Goal: Task Accomplishment & Management: Manage account settings

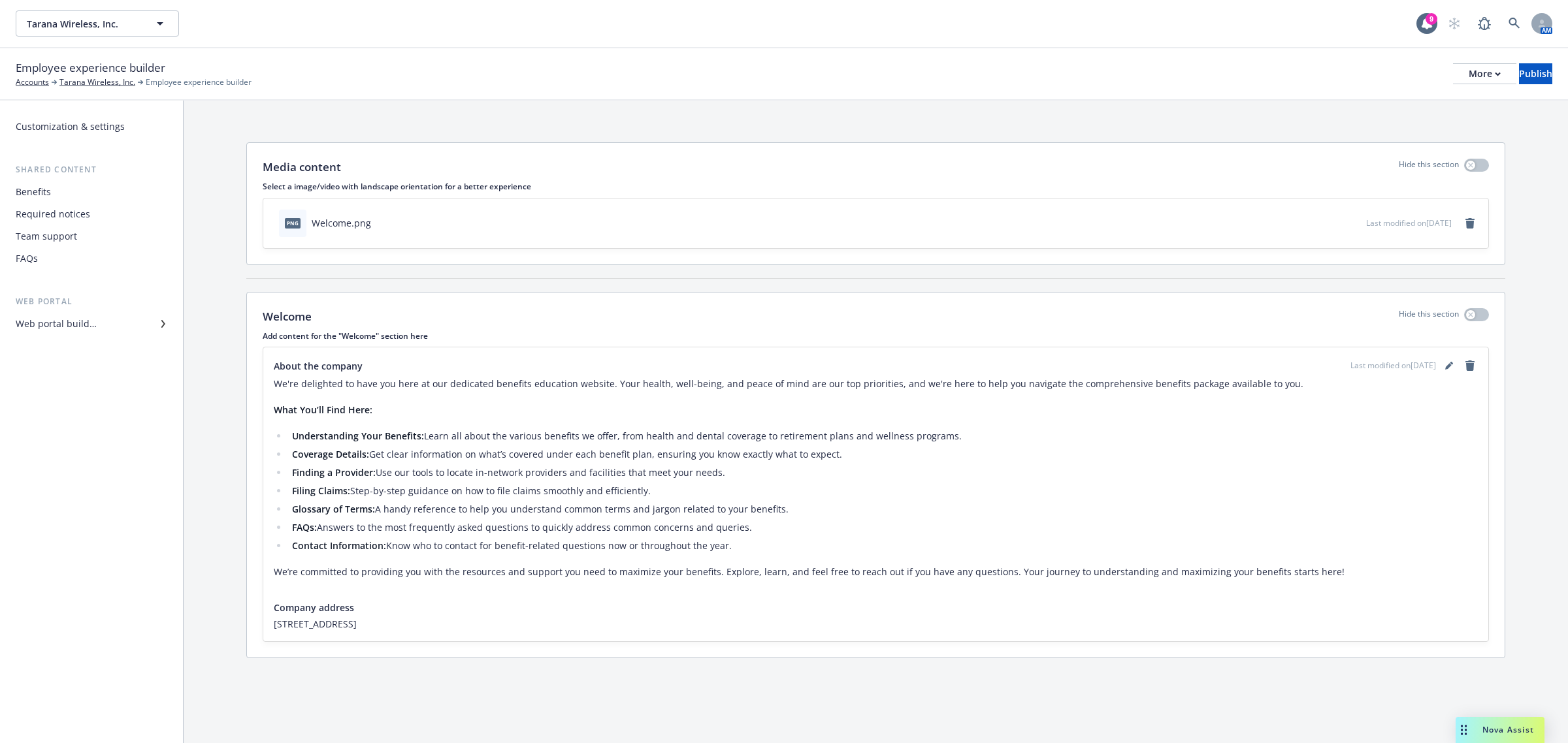
click at [1490, 726] on span "Nova Assist" at bounding box center [1507, 730] width 52 height 11
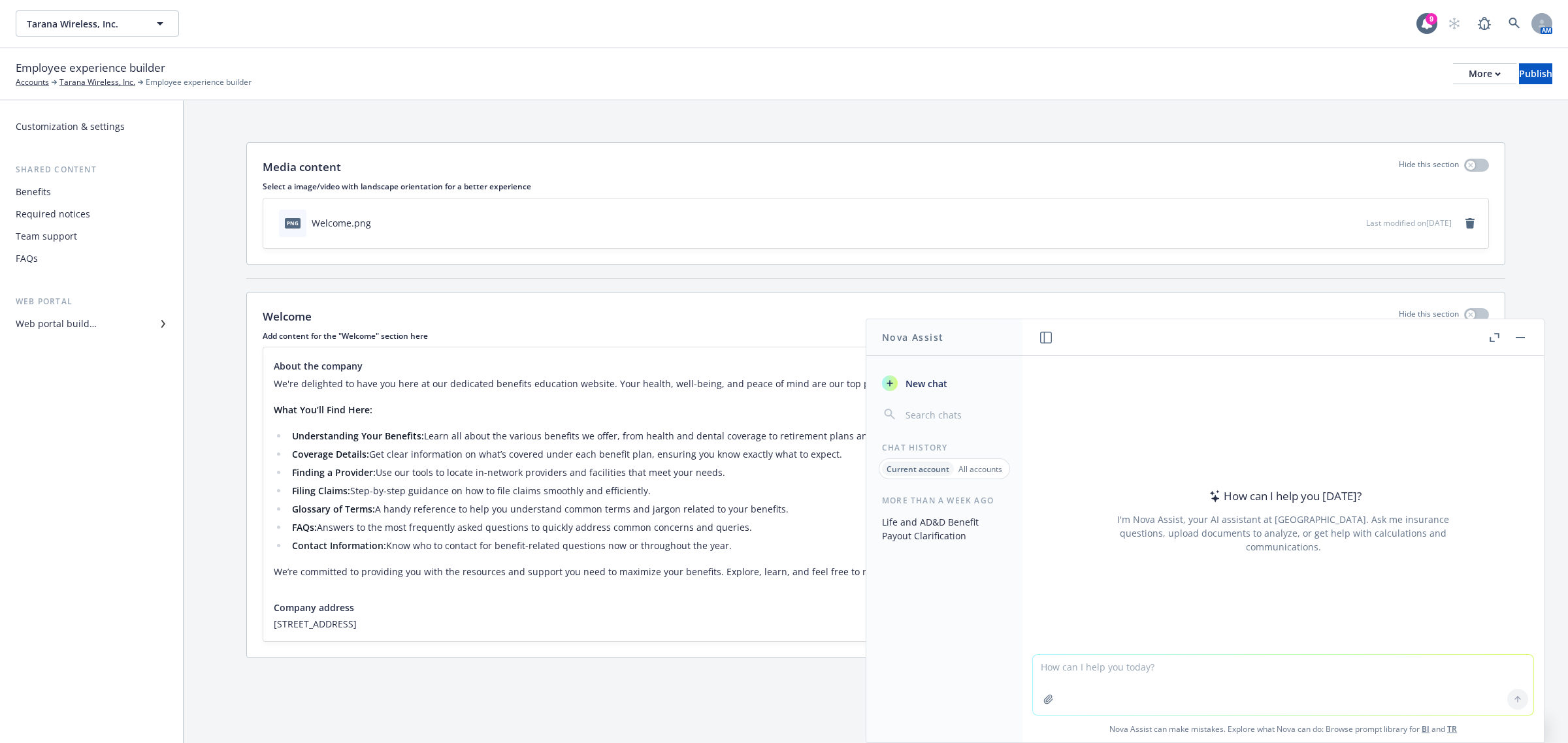
click at [1136, 676] on textarea at bounding box center [1282, 684] width 500 height 60
paste textarea "Hi [PERSON_NAME], Cigna's management team approved the retro termination. Yay!!…"
type textarea "Hi [PERSON_NAME], Cigna's management team approved the retro termination. Yay!!…"
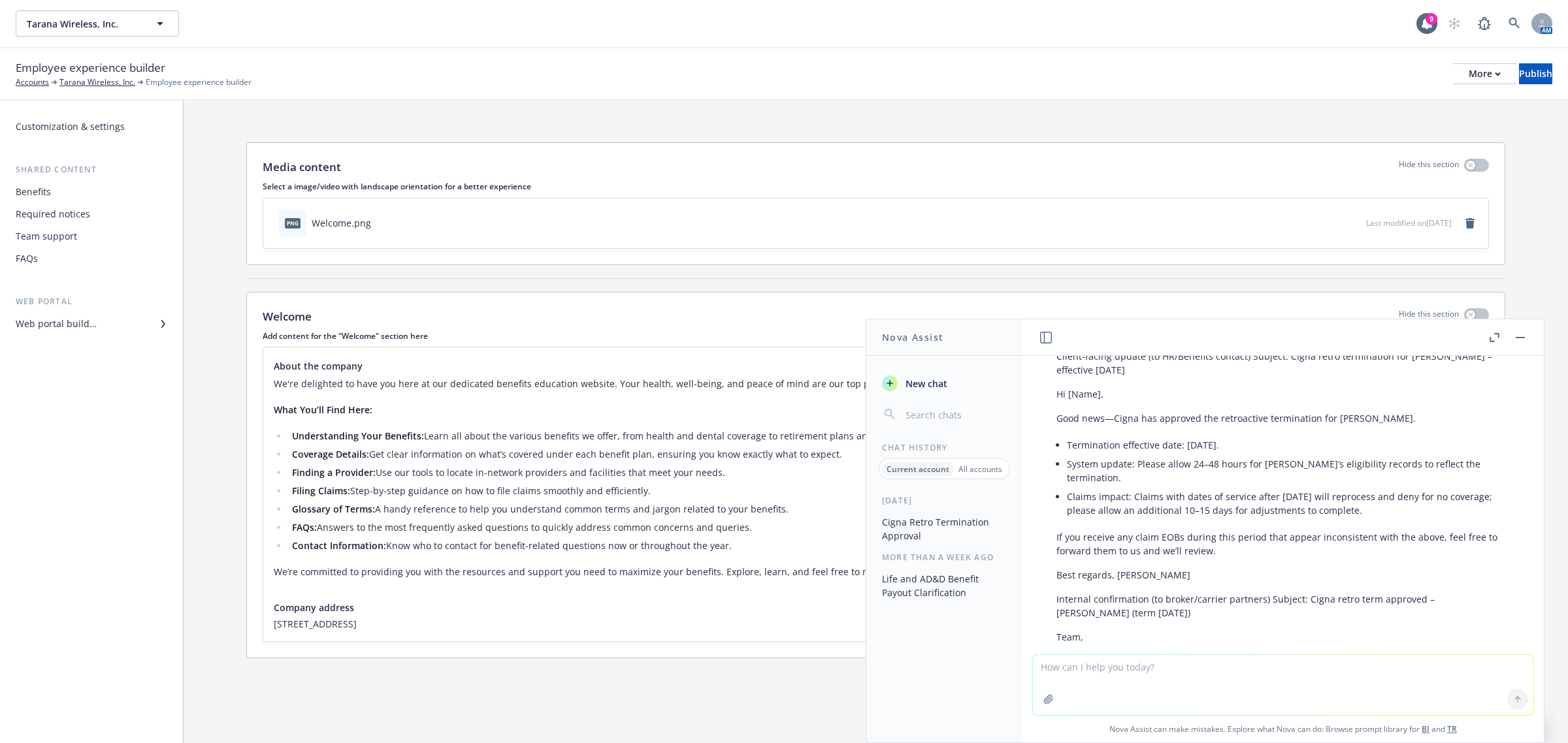
scroll to position [233, 0]
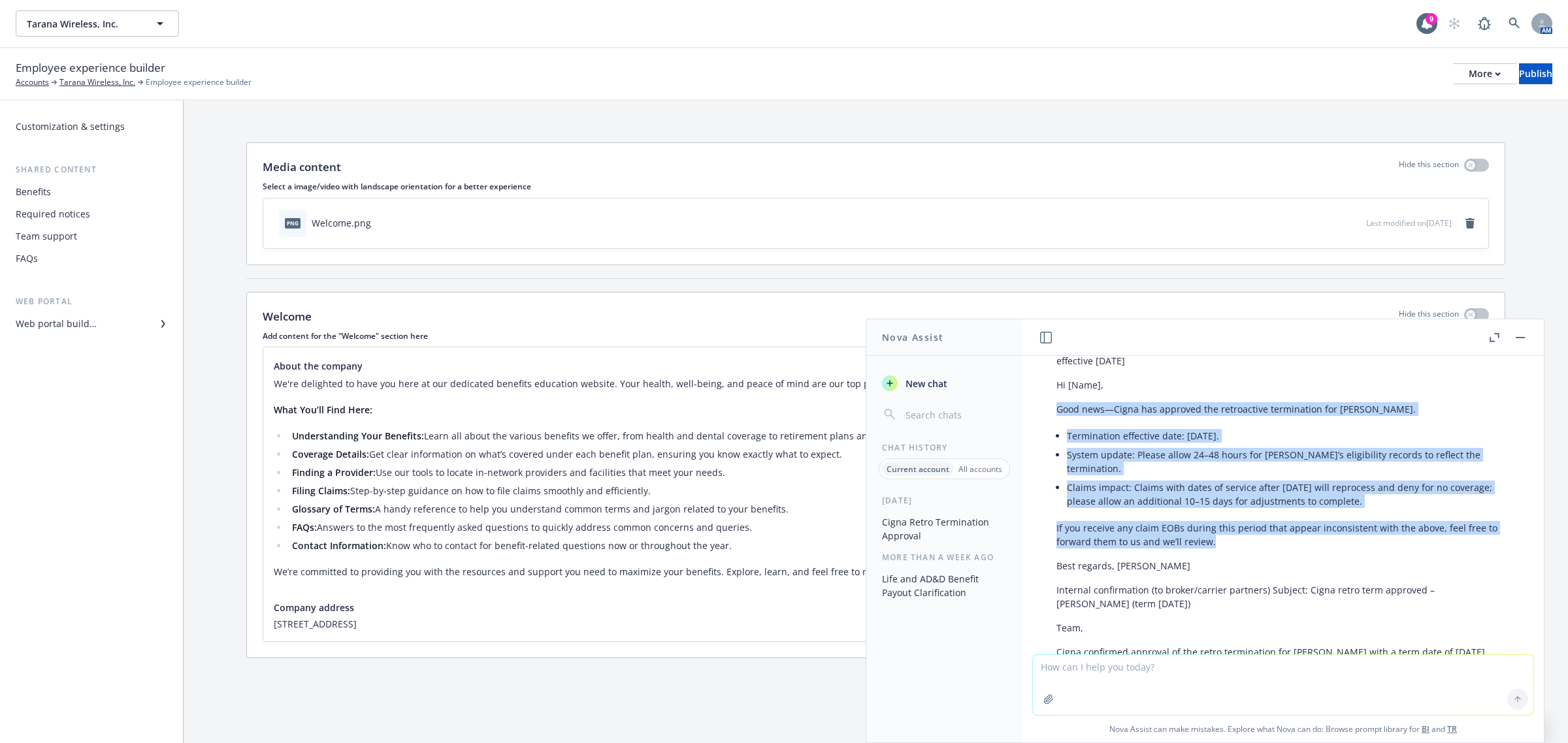
drag, startPoint x: 1057, startPoint y: 410, endPoint x: 1220, endPoint y: 531, distance: 203.0
click at [1220, 531] on div "Got it—great news. Would you like me to polish that into a client-facing update…" at bounding box center [1283, 547] width 480 height 502
click at [1143, 559] on p "Best regards, [PERSON_NAME]" at bounding box center [1283, 565] width 454 height 14
copy div "Good news—Cigna has approved the retroactive termination for [PERSON_NAME]. Ter…"
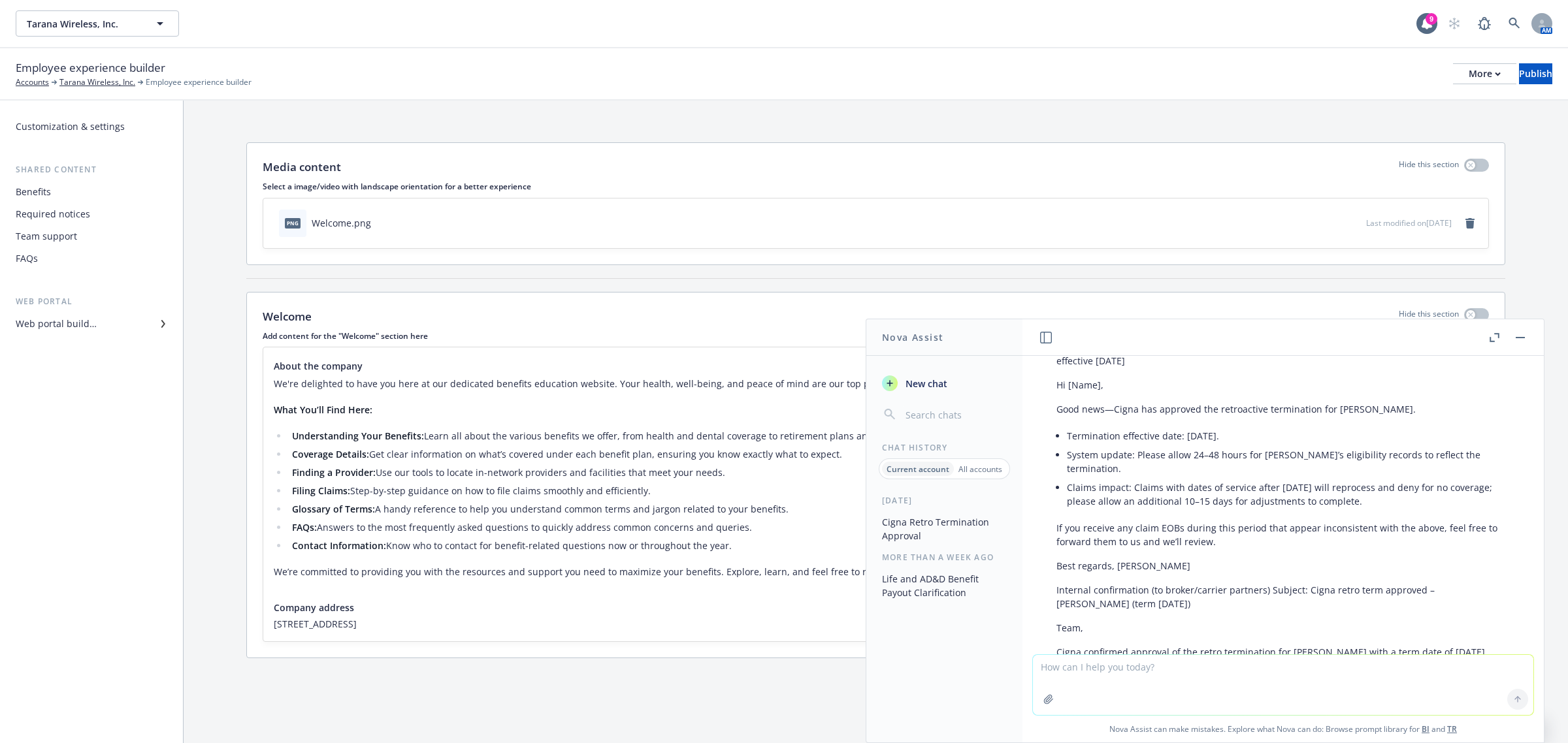
click at [148, 423] on div "Customization & settings Shared content Benefits Required notices Team support …" at bounding box center [91, 421] width 183 height 642
click at [74, 196] on div "Benefits" at bounding box center [91, 192] width 151 height 21
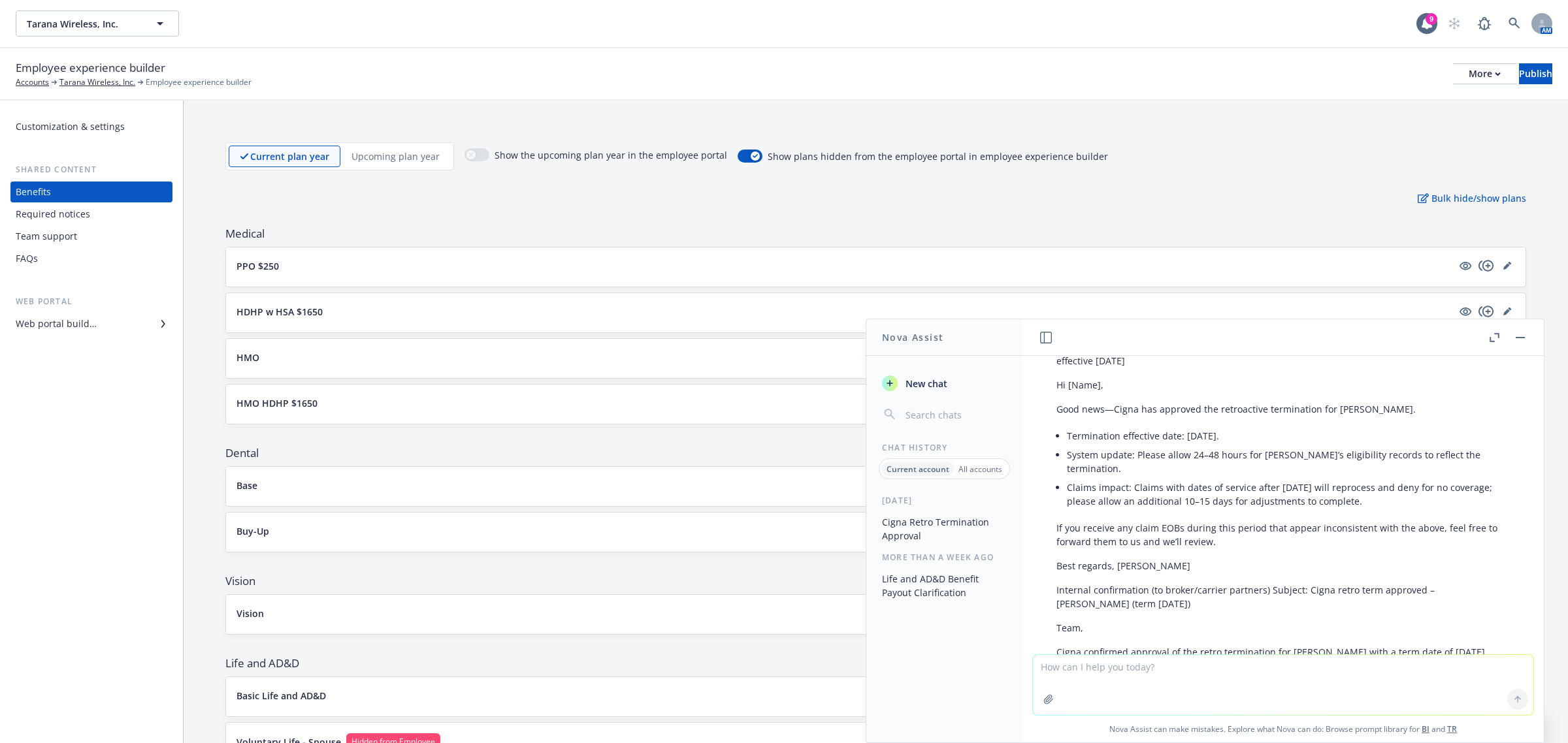
drag, startPoint x: 1520, startPoint y: 340, endPoint x: 1394, endPoint y: 314, distance: 128.7
click at [1520, 340] on button "button" at bounding box center [1520, 337] width 16 height 16
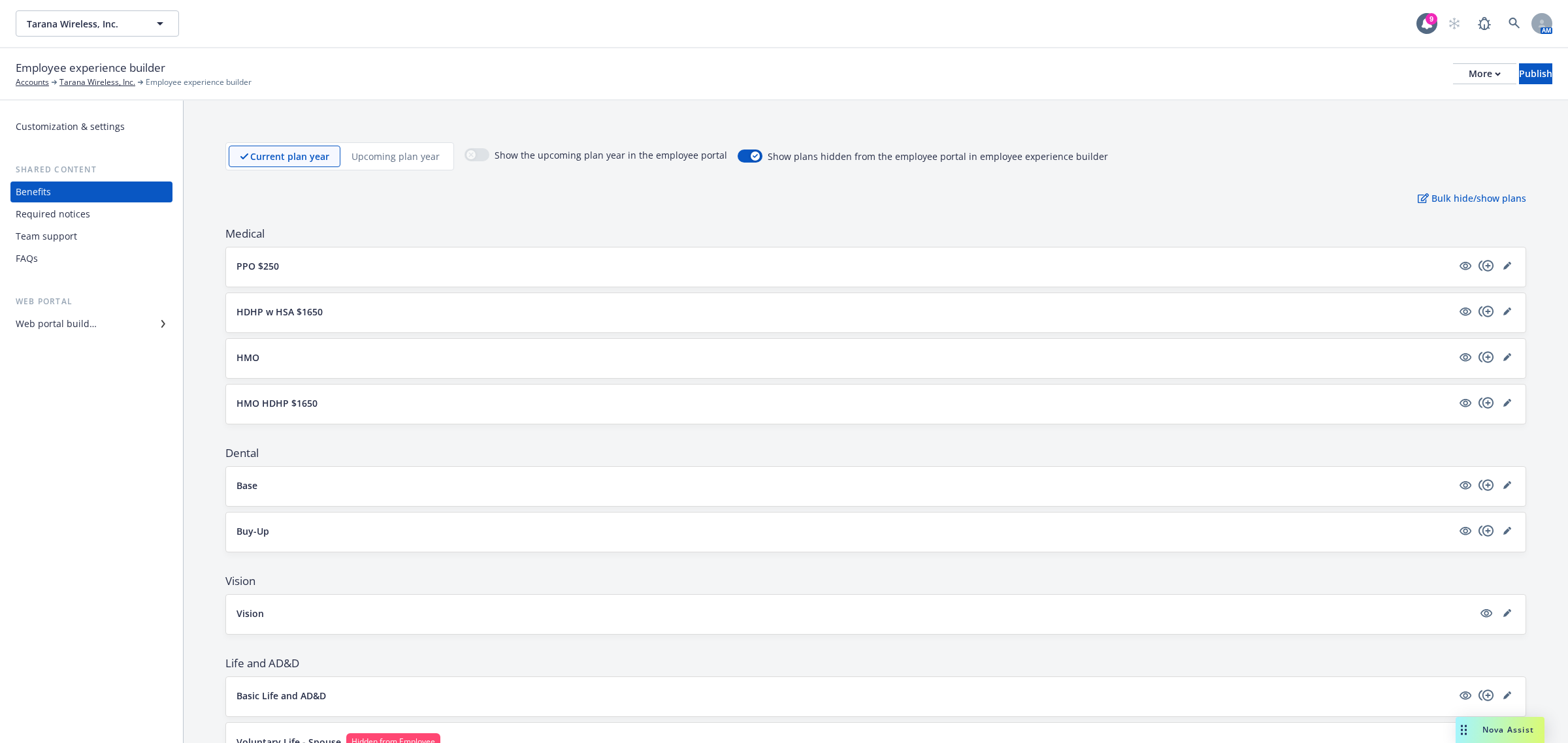
click at [397, 157] on p "Upcoming plan year" at bounding box center [395, 156] width 88 height 14
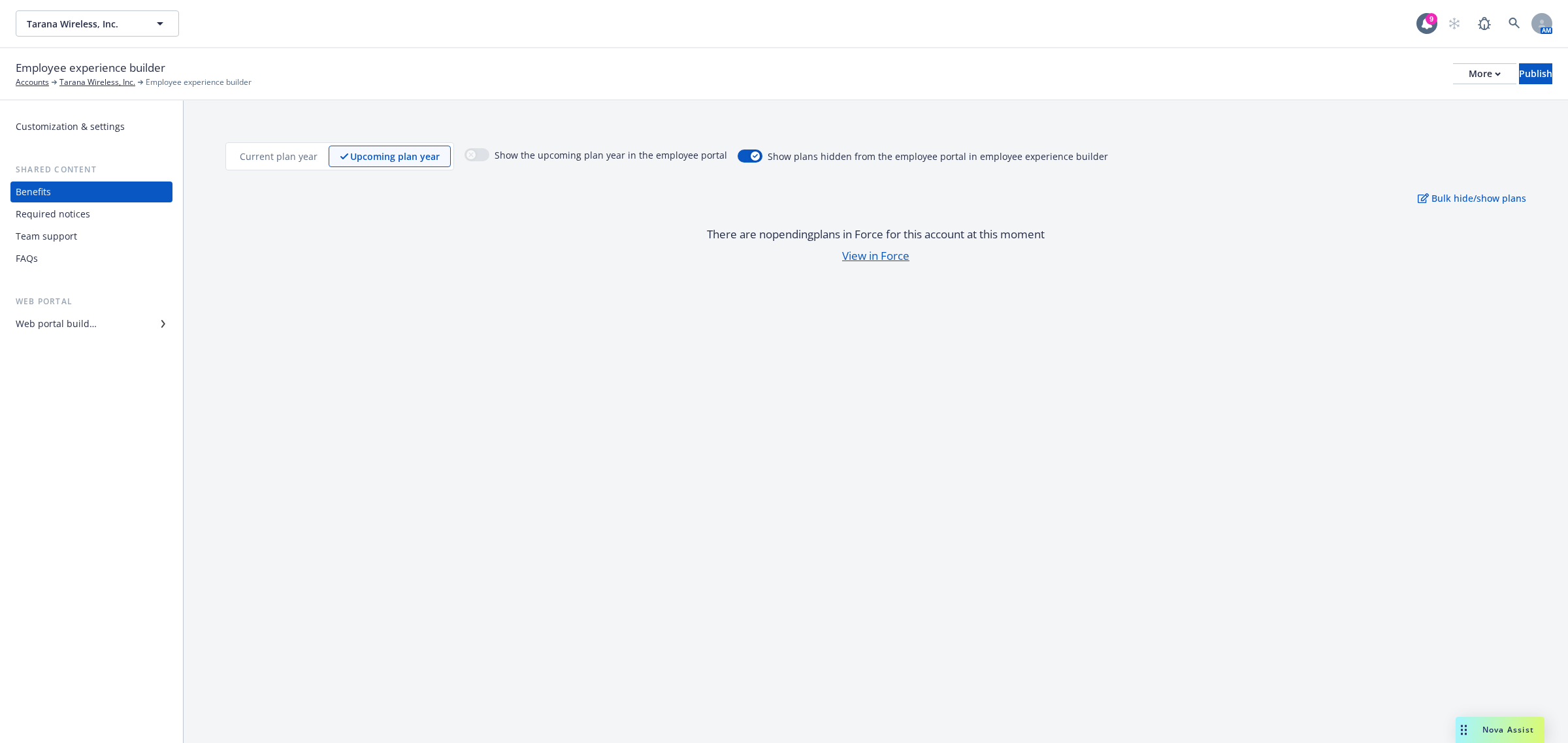
click at [851, 254] on link "View in Force" at bounding box center [875, 255] width 1300 height 16
click at [158, 26] on icon "button" at bounding box center [160, 23] width 16 height 16
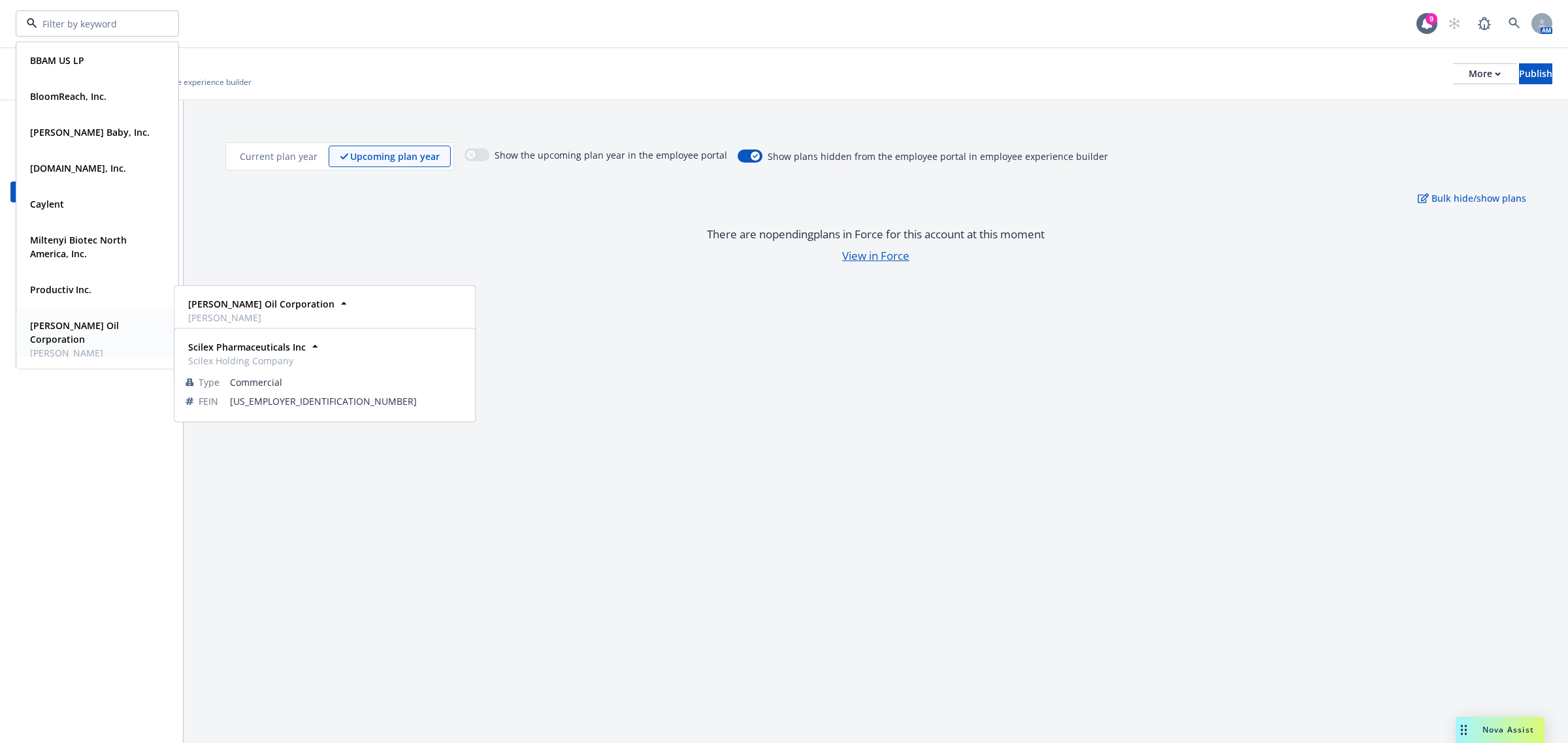
scroll to position [182, 0]
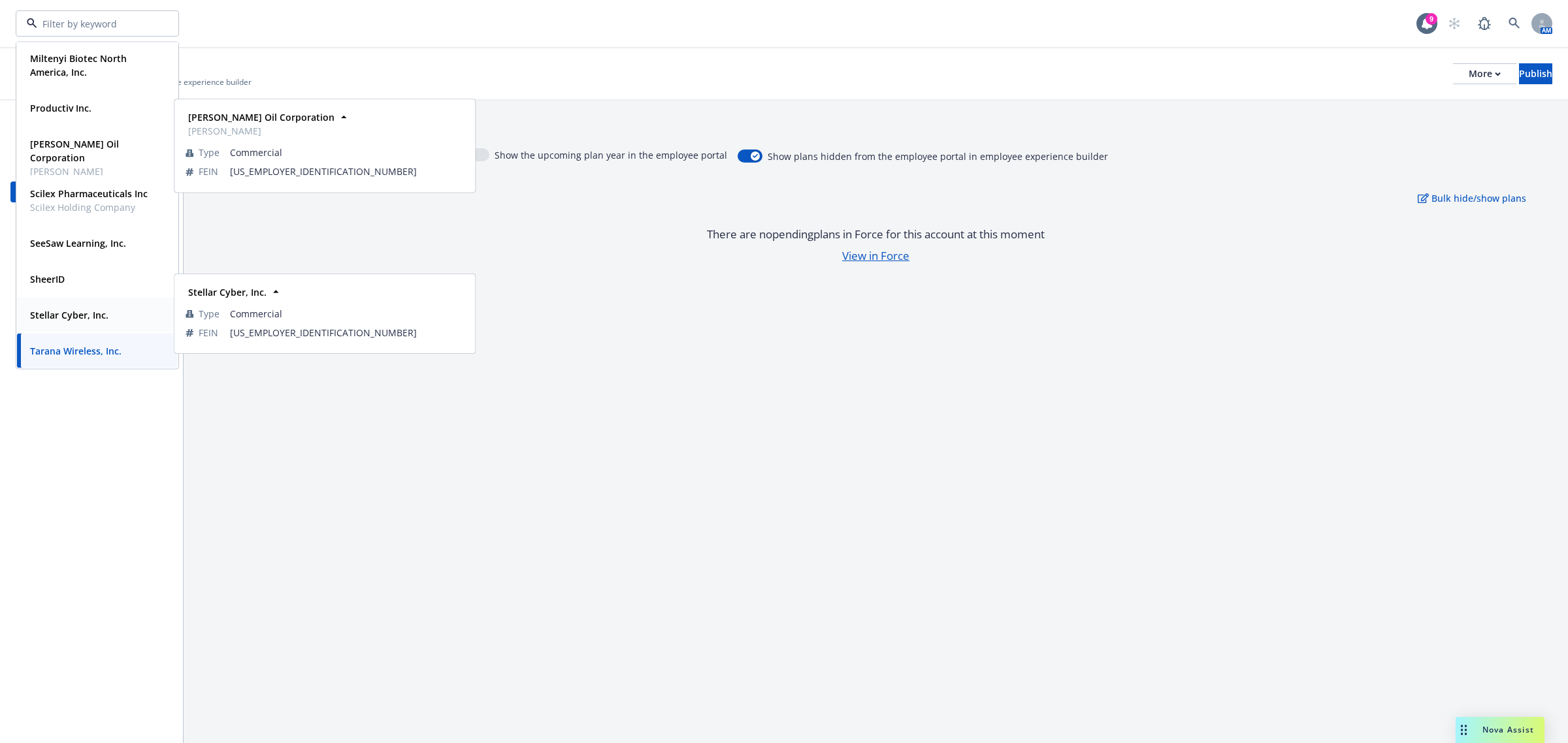
click at [82, 312] on strong "Stellar Cyber, Inc." at bounding box center [70, 314] width 79 height 12
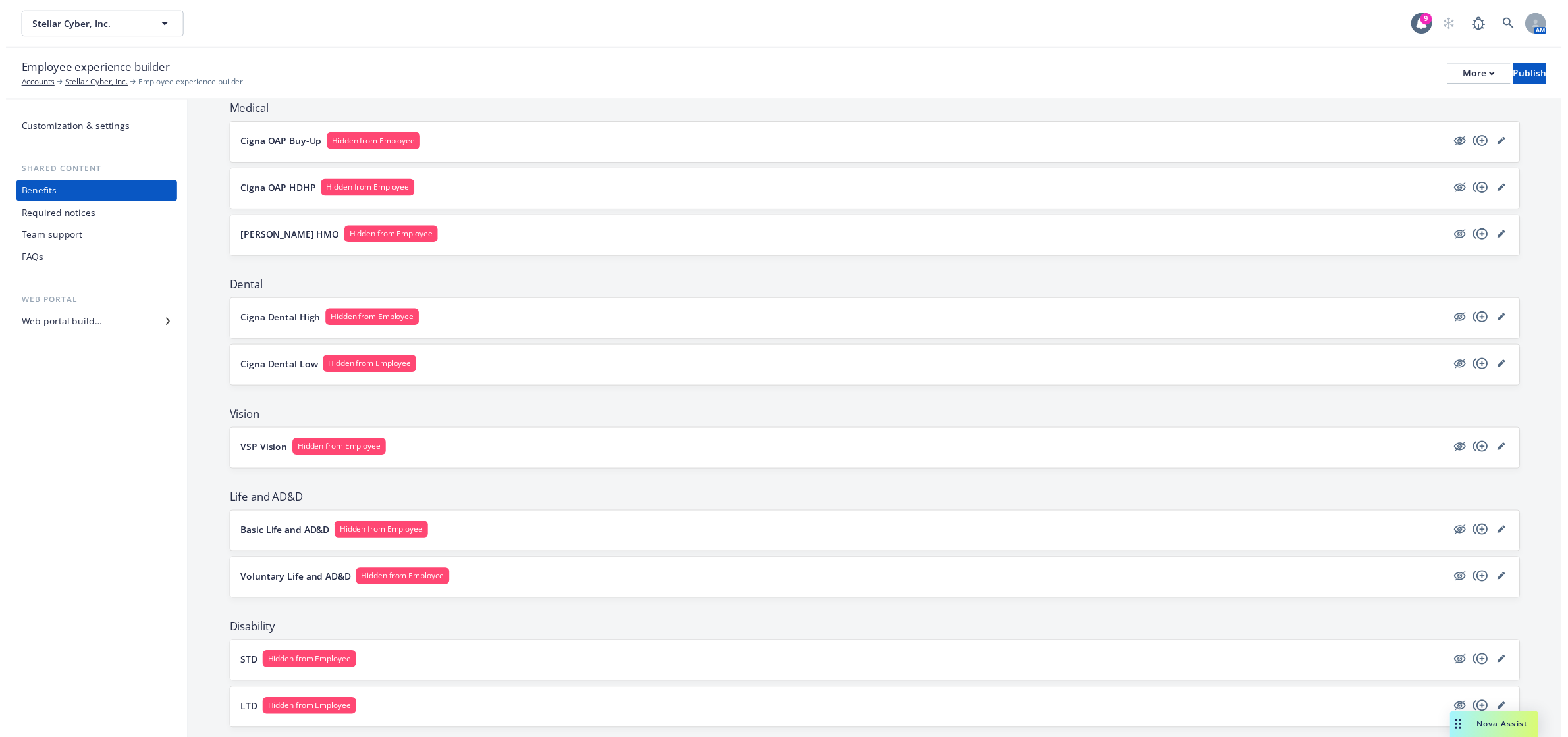
scroll to position [125, 0]
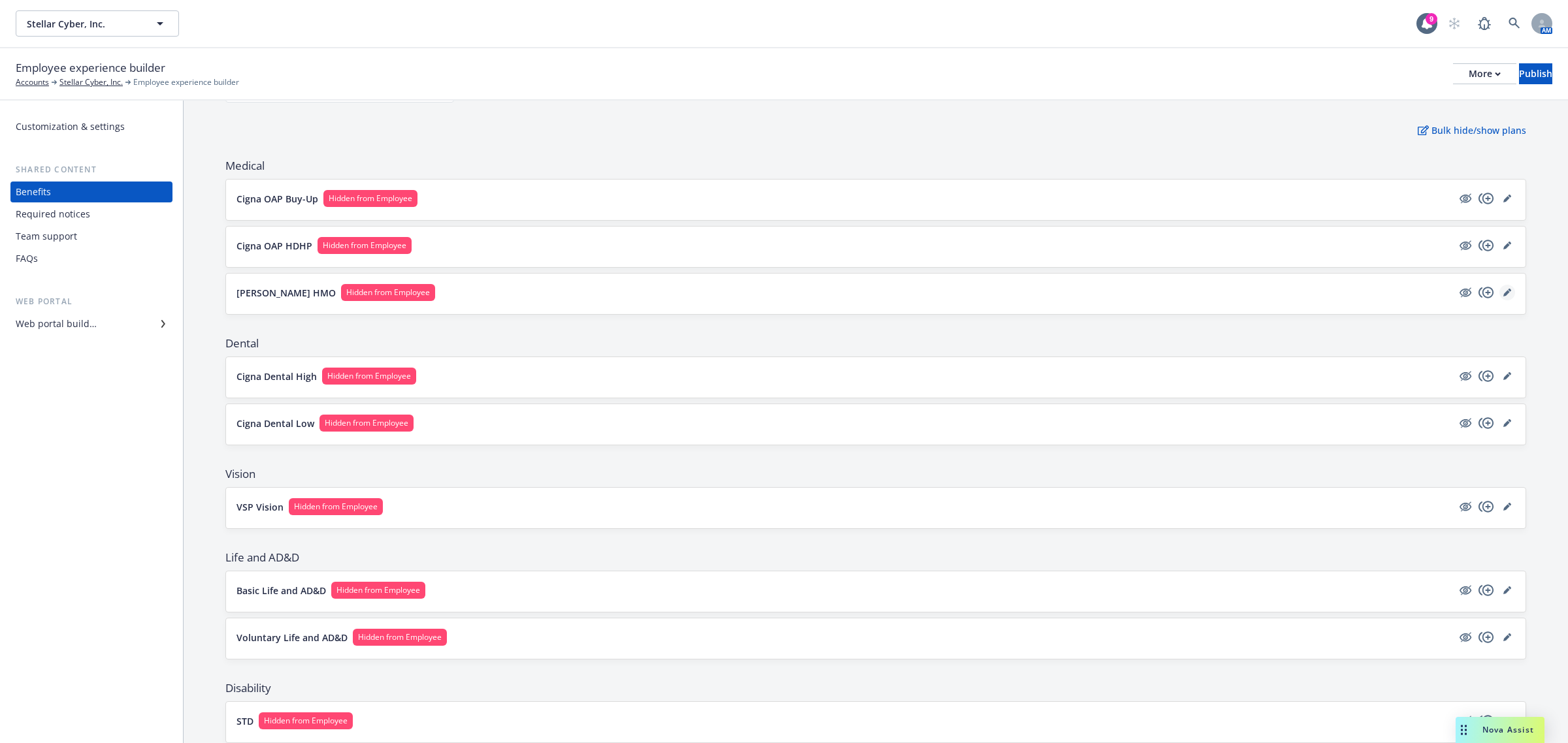
click at [1507, 290] on icon "editPencil" at bounding box center [1509, 290] width 3 height 3
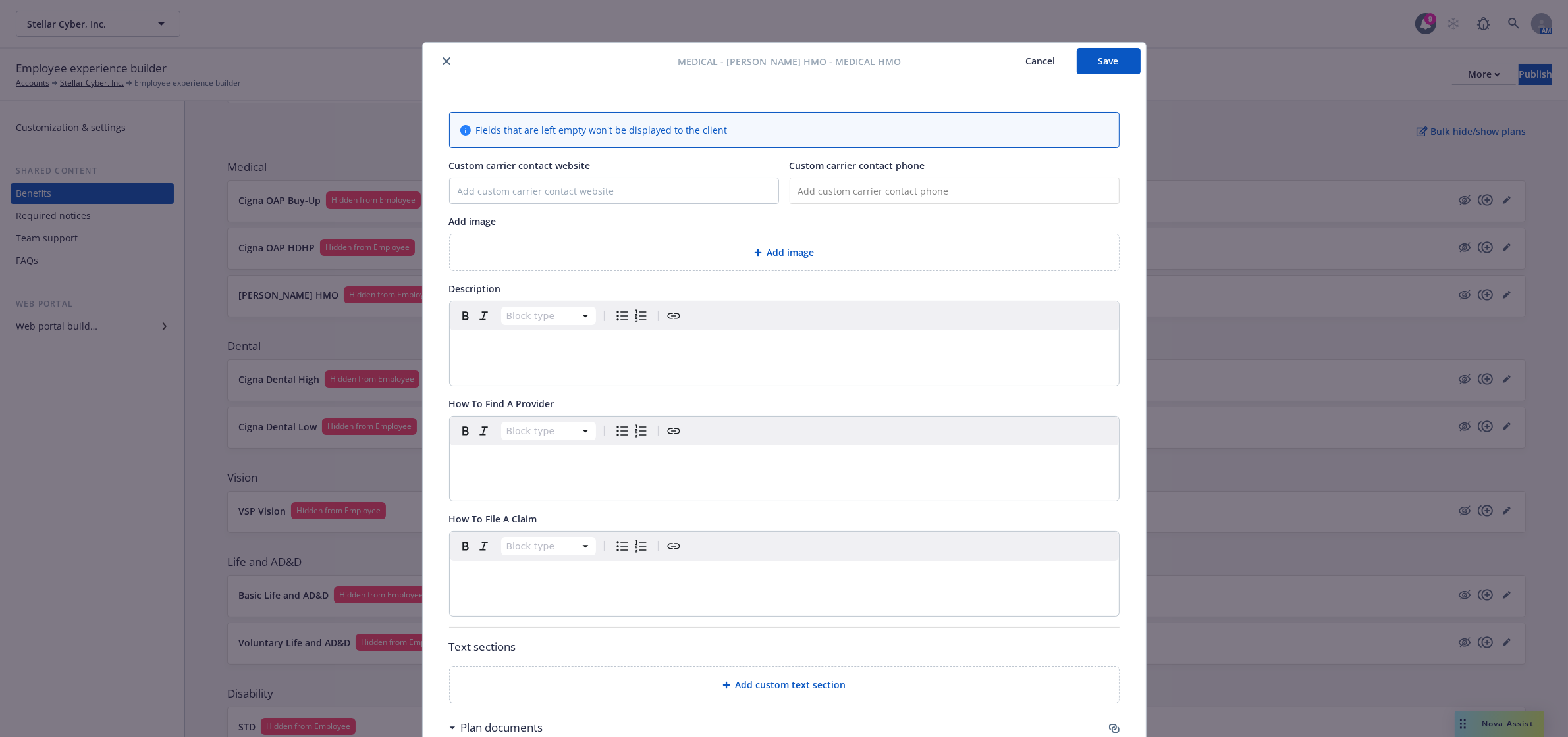
scroll to position [294, 0]
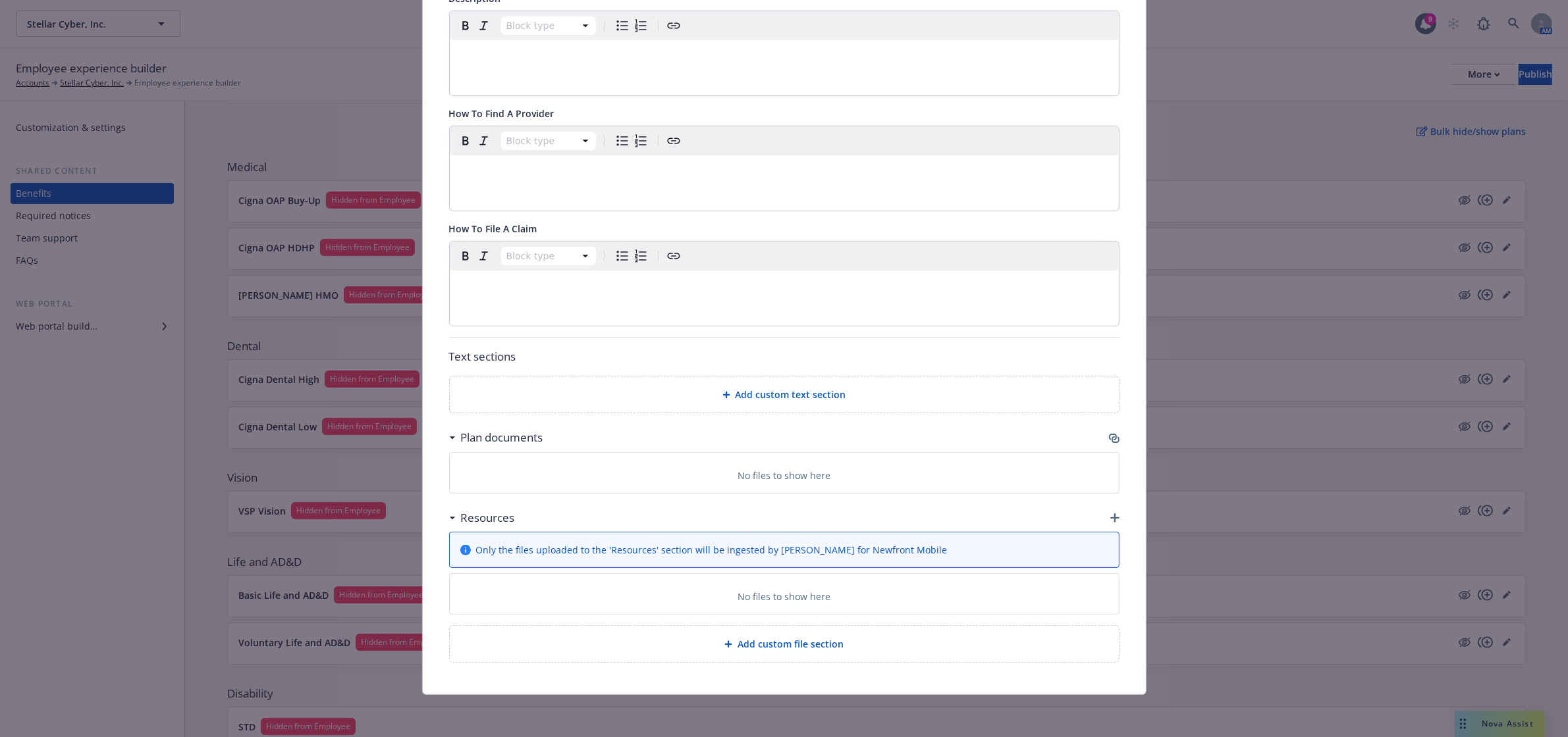
click at [1109, 438] on icon "button" at bounding box center [1113, 437] width 8 height 7
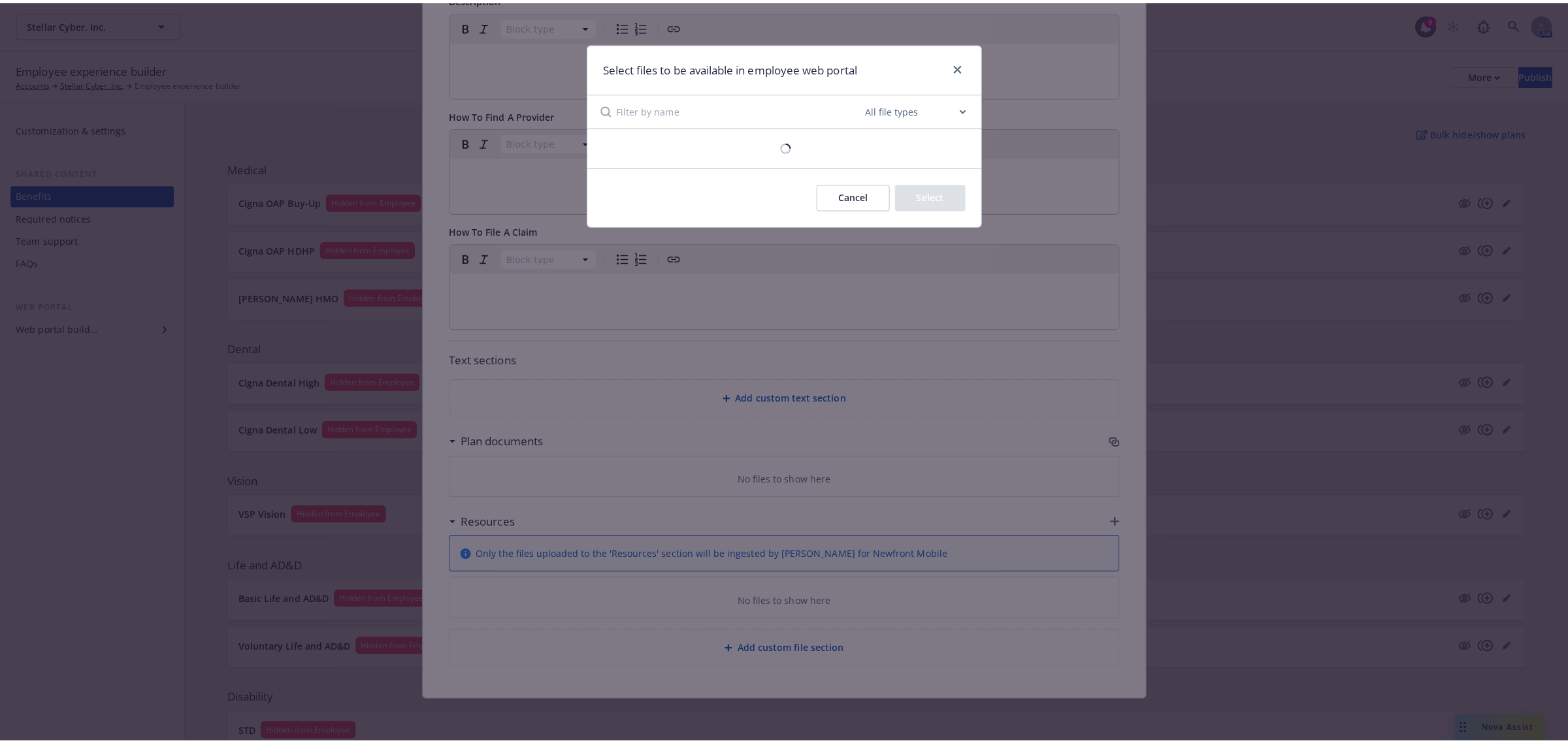
scroll to position [279, 0]
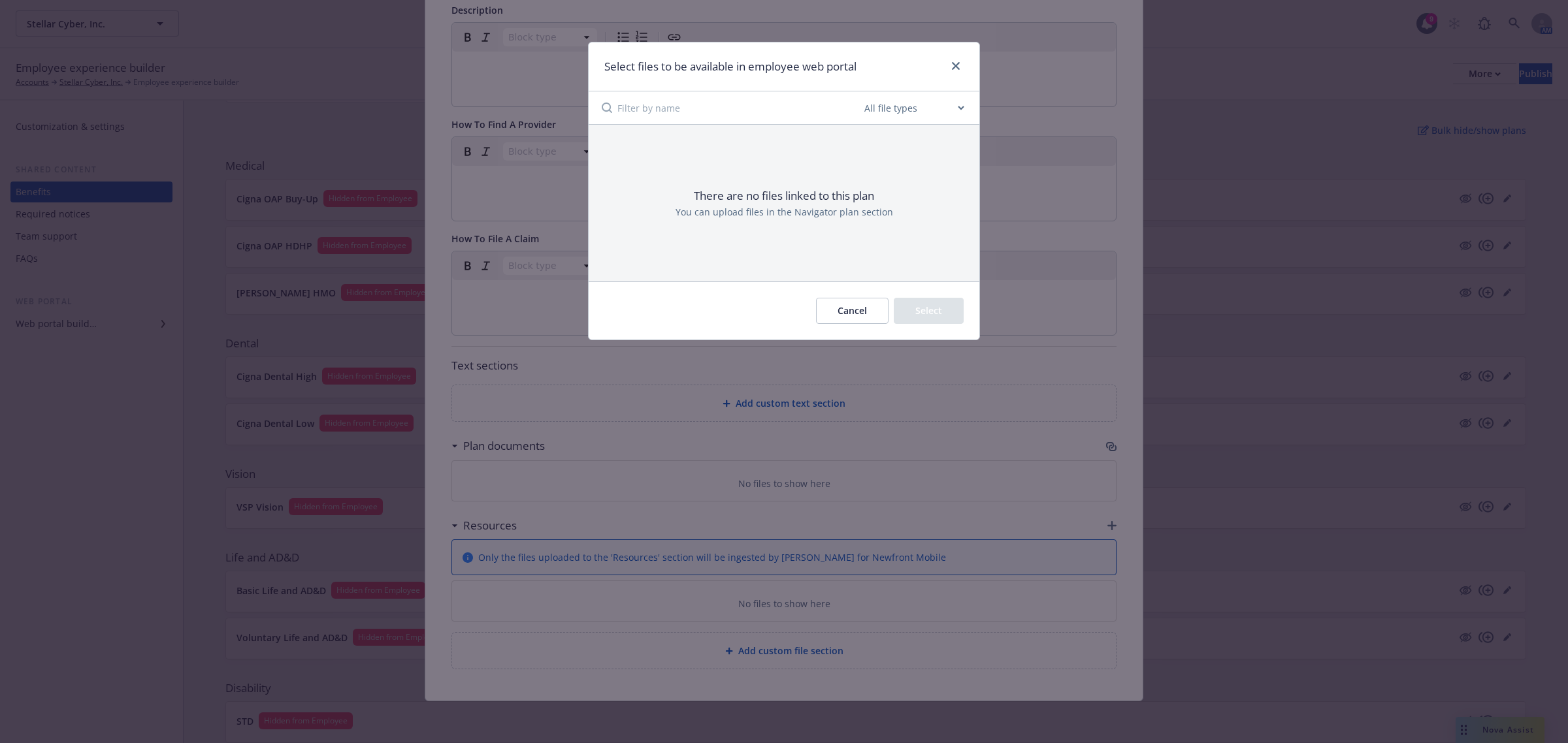
click at [843, 300] on button "Cancel" at bounding box center [852, 311] width 73 height 26
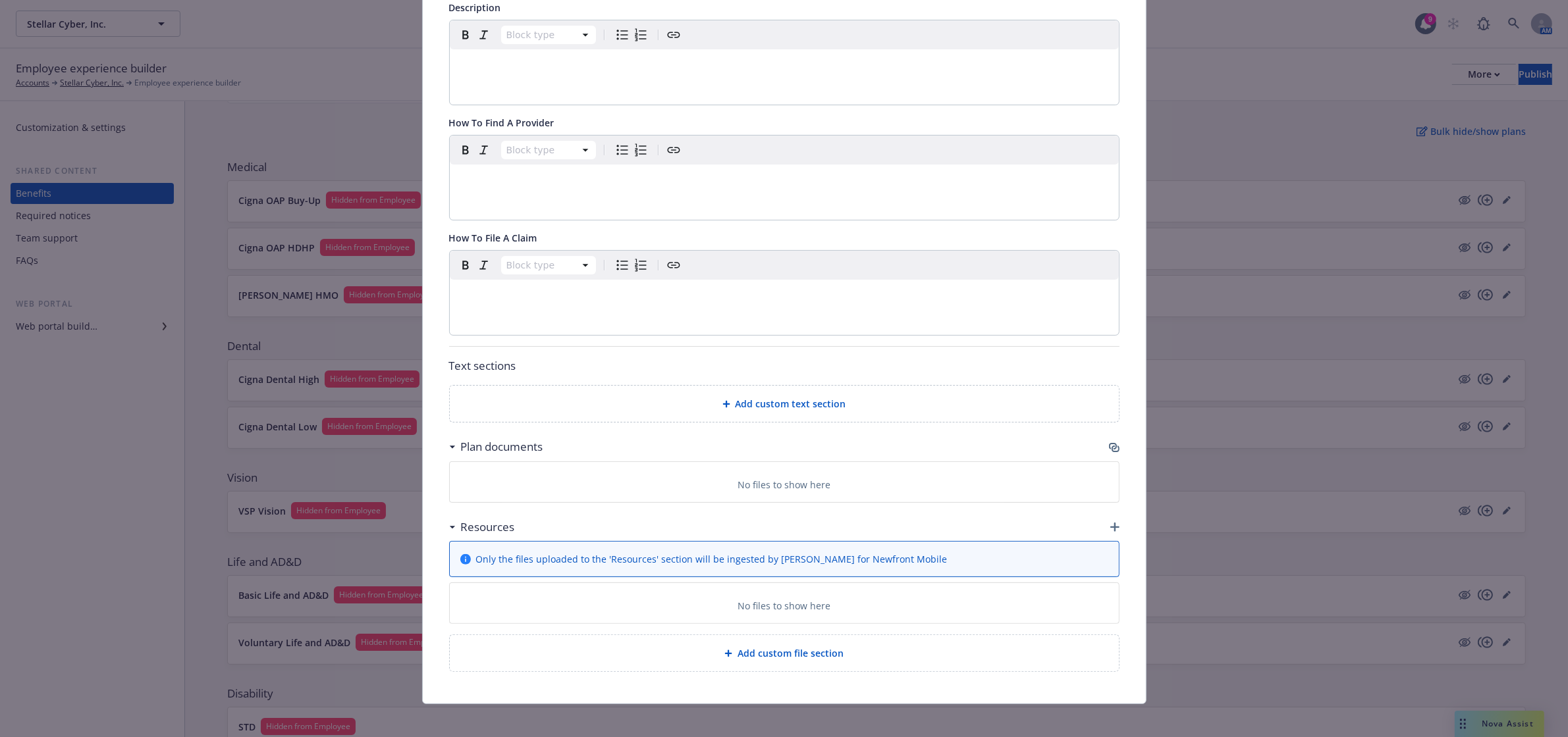
click at [1106, 524] on div "Resources" at bounding box center [784, 527] width 670 height 28
click at [1111, 527] on icon "button" at bounding box center [1115, 527] width 9 height 9
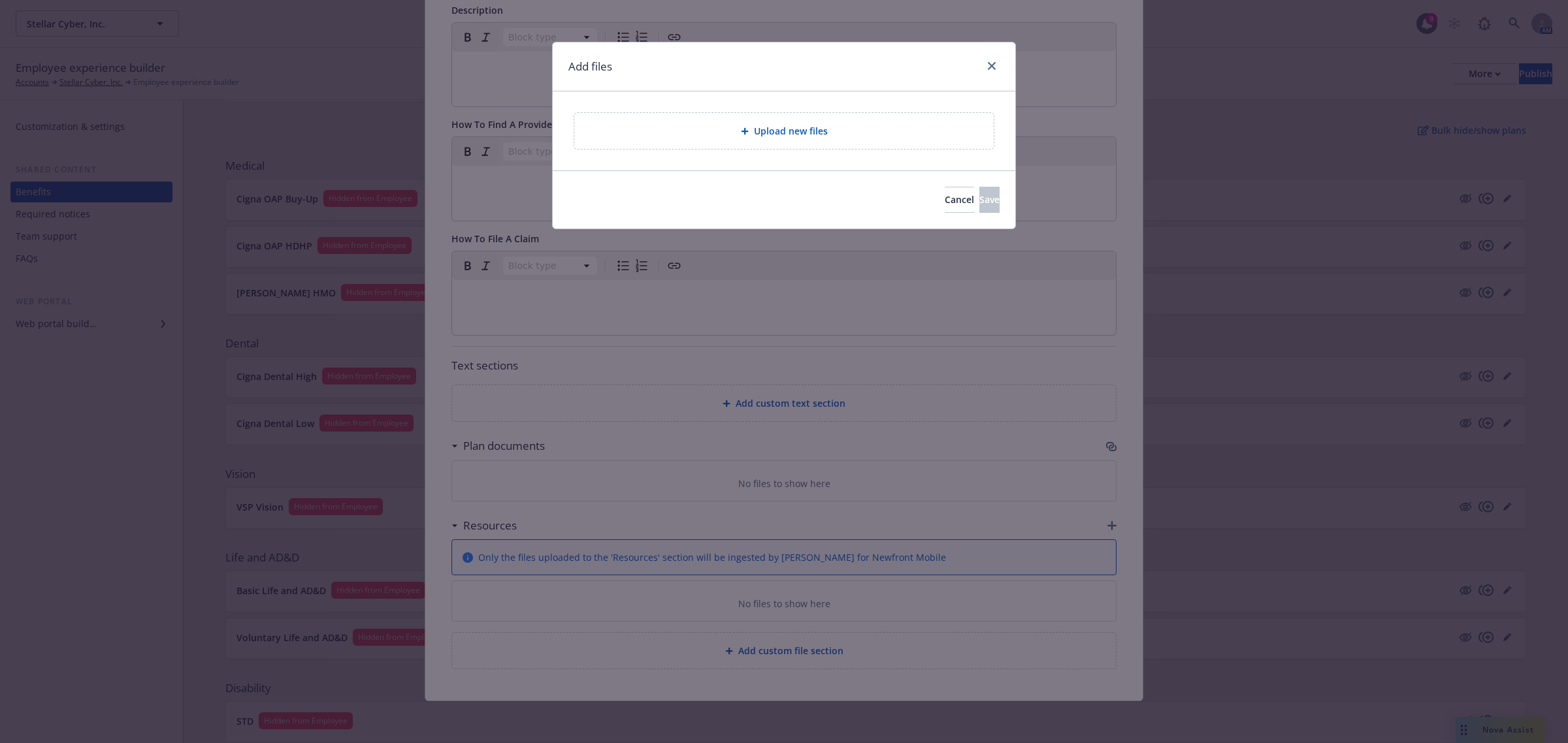
click at [830, 132] on div "Upload new files" at bounding box center [784, 131] width 399 height 15
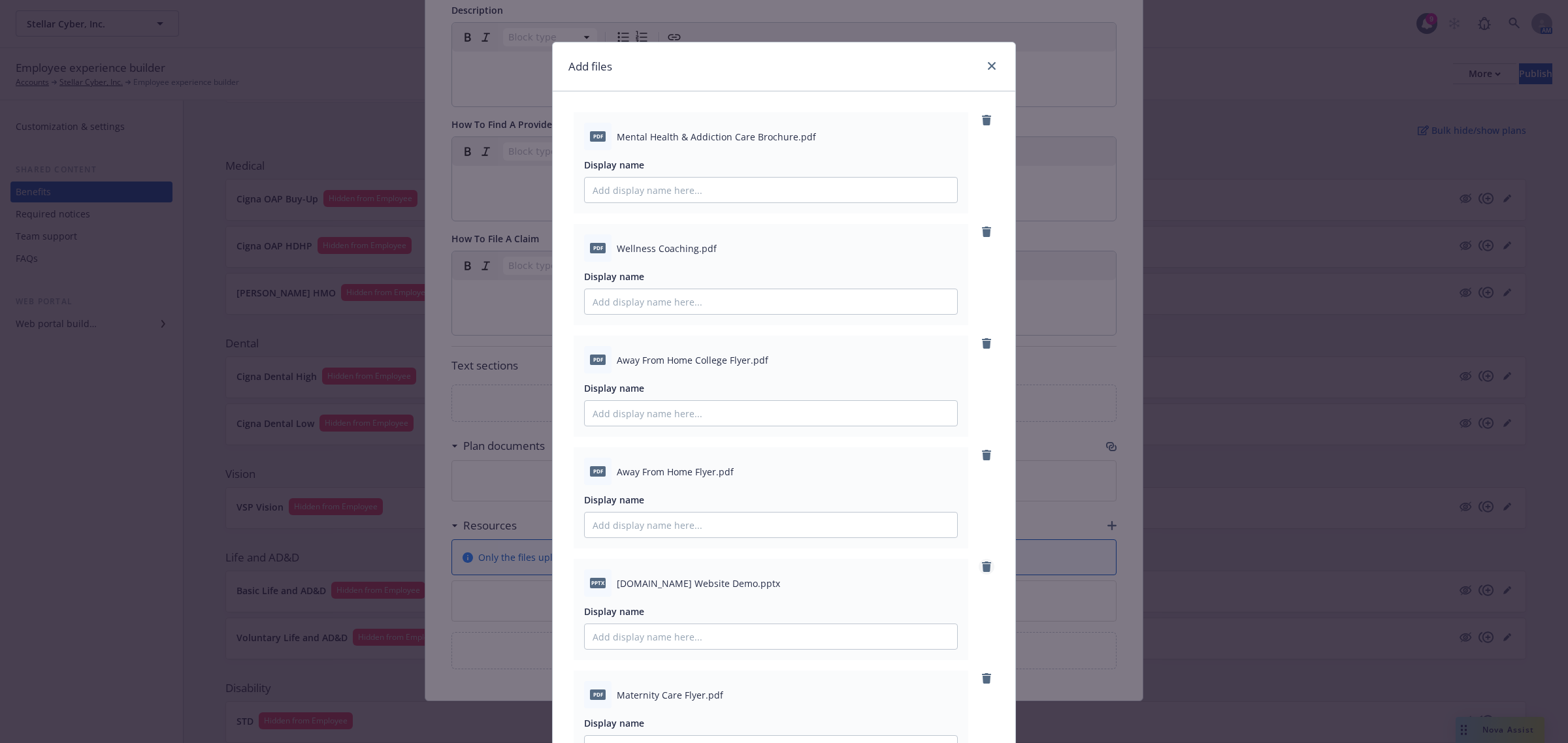
click at [981, 563] on icon "remove" at bounding box center [986, 566] width 11 height 11
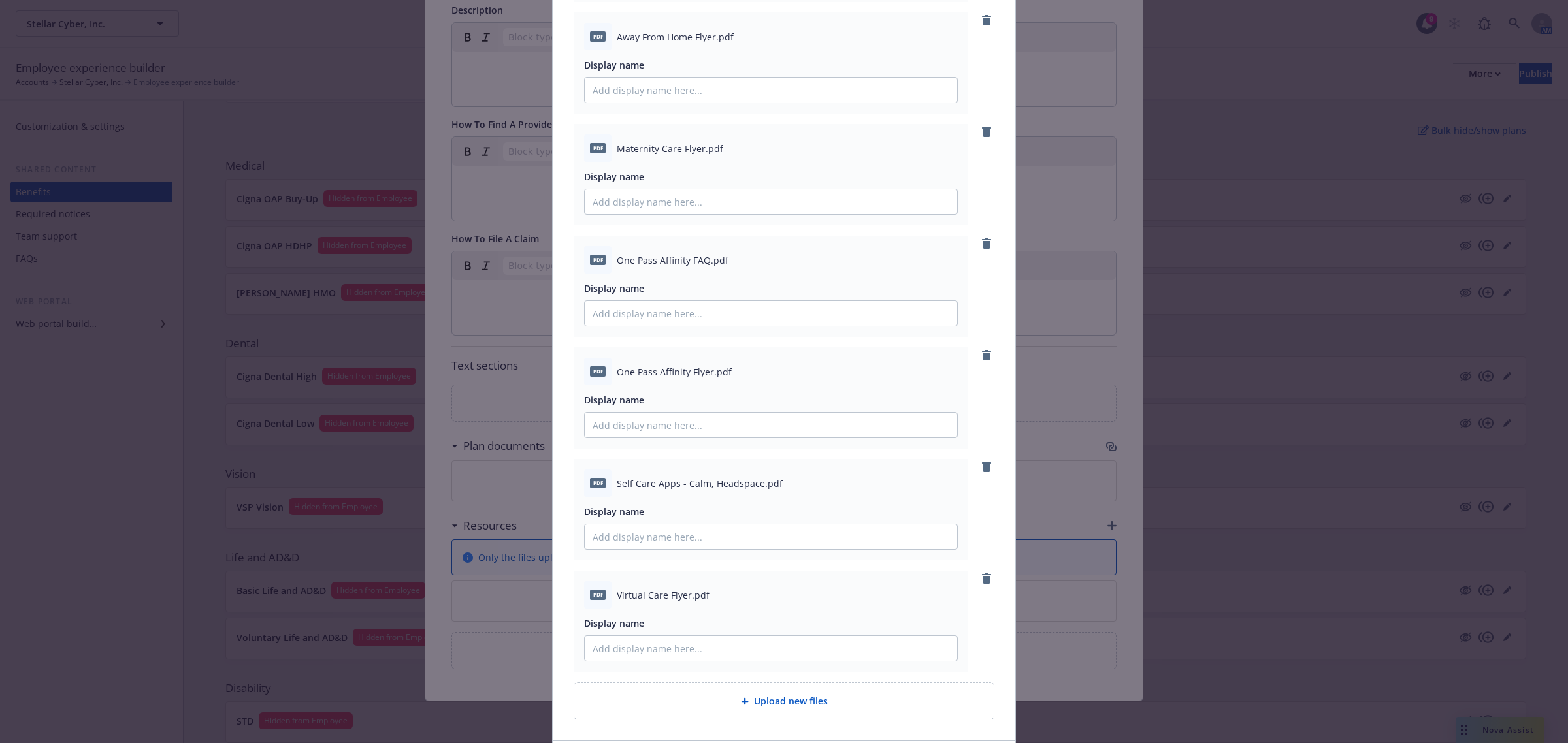
scroll to position [533, 0]
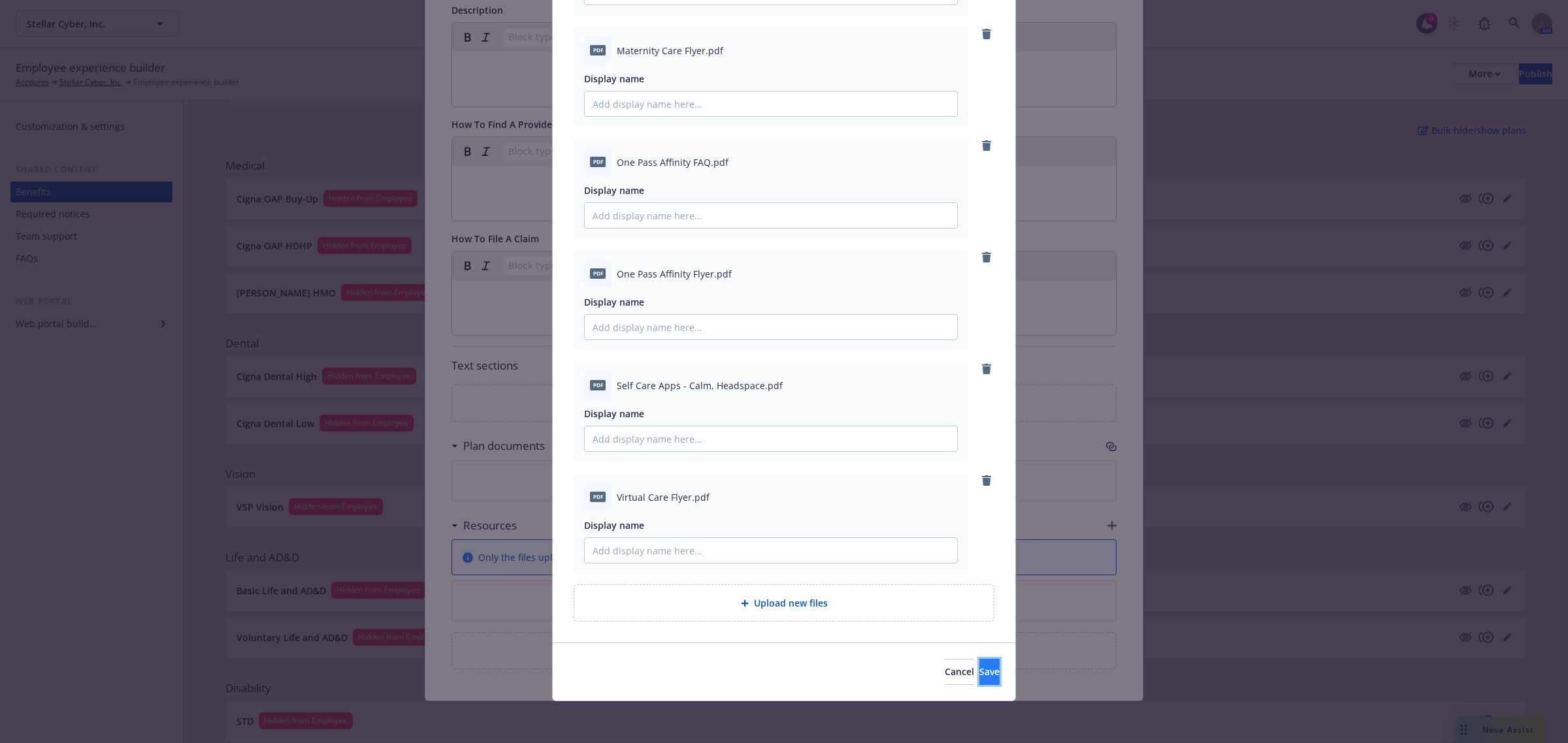
click at [979, 670] on button "Save" at bounding box center [989, 672] width 20 height 26
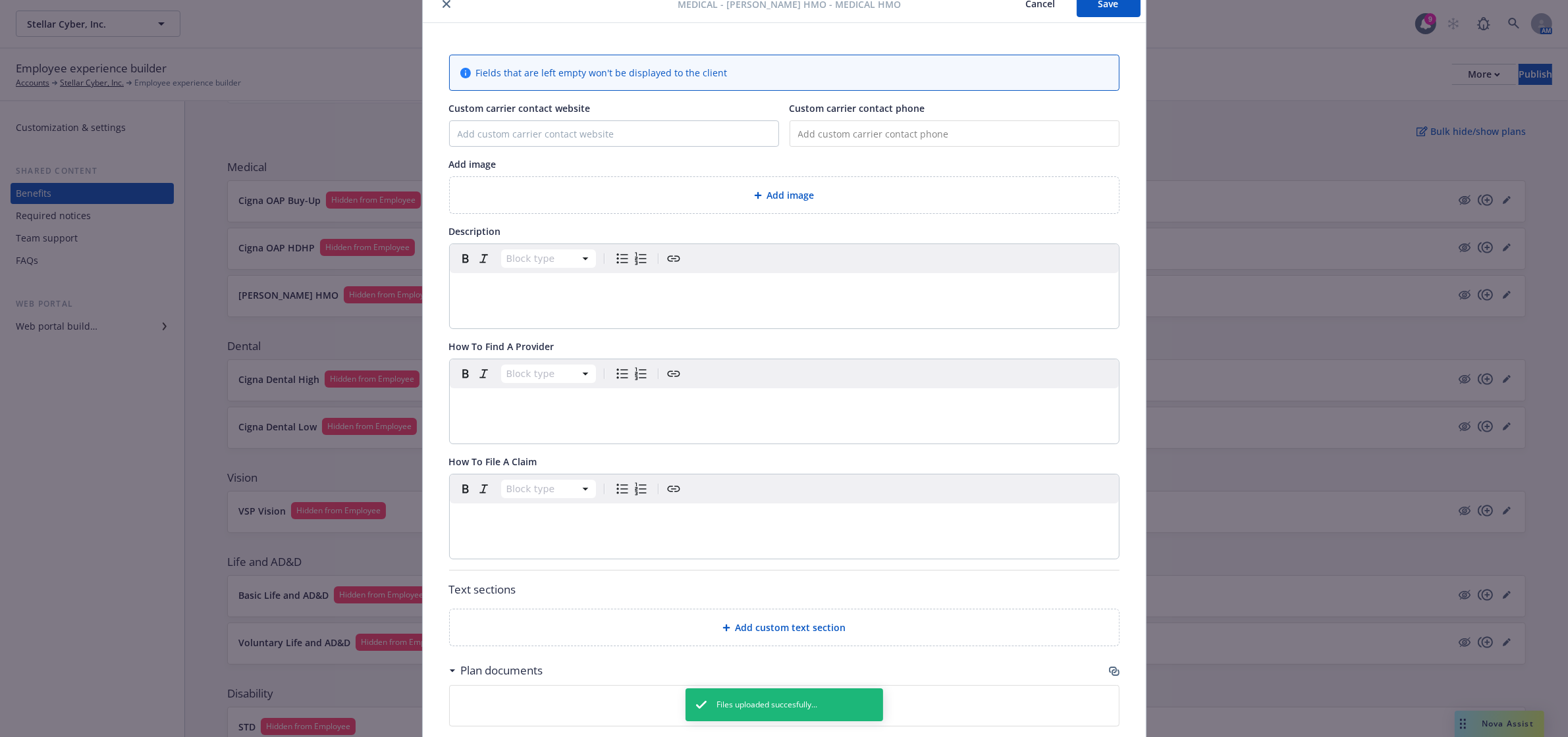
scroll to position [0, 0]
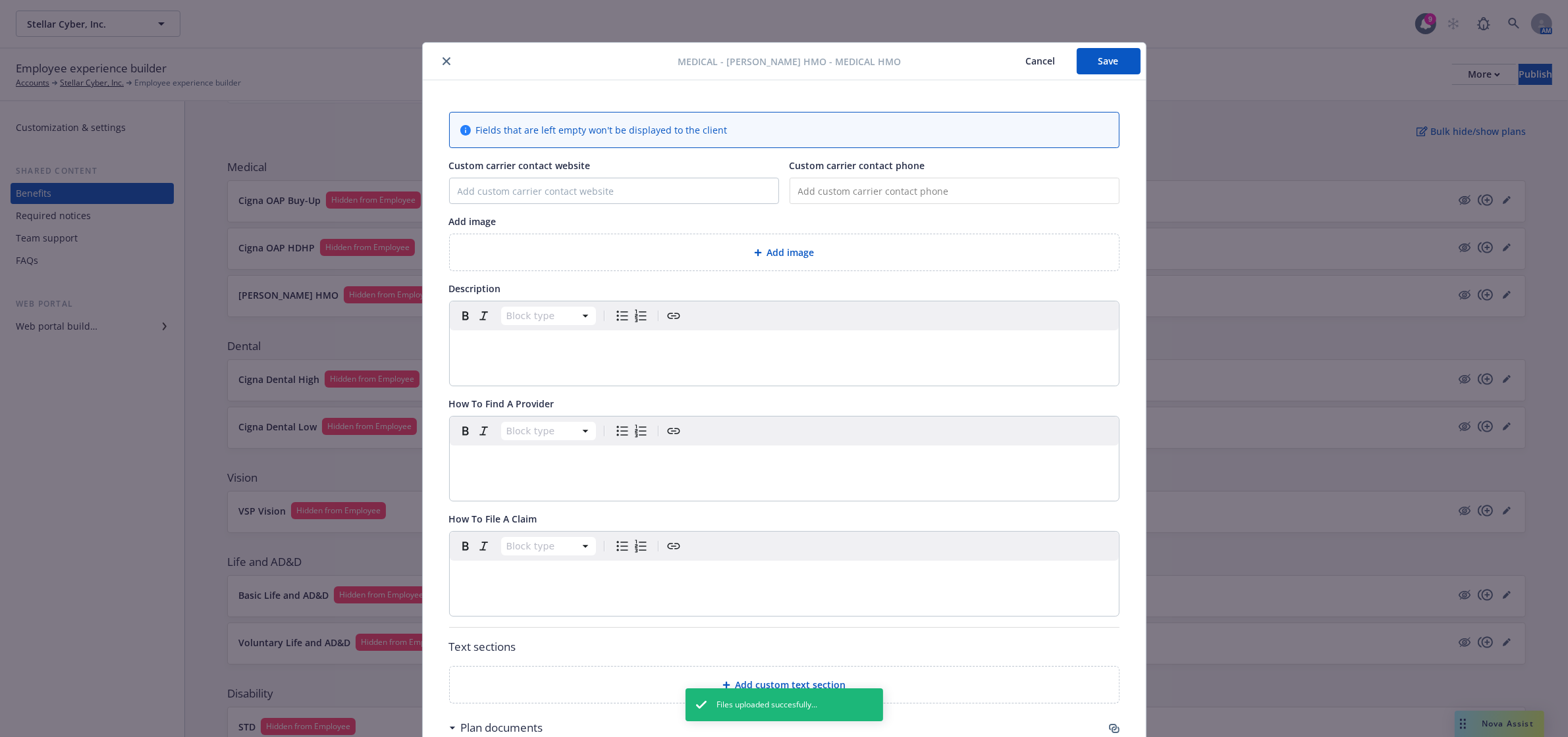
click at [1101, 54] on button "Save" at bounding box center [1108, 61] width 64 height 26
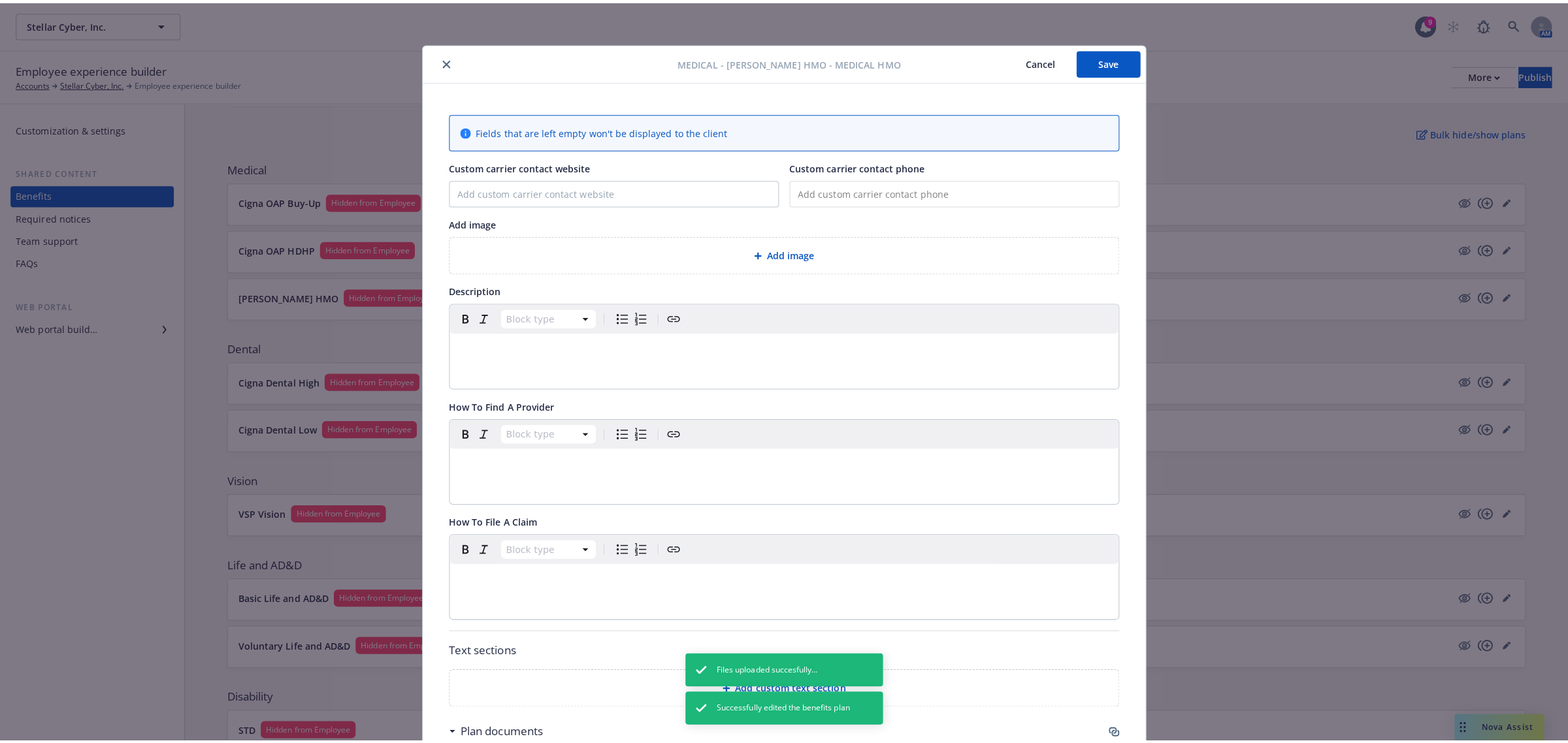
scroll to position [579, 0]
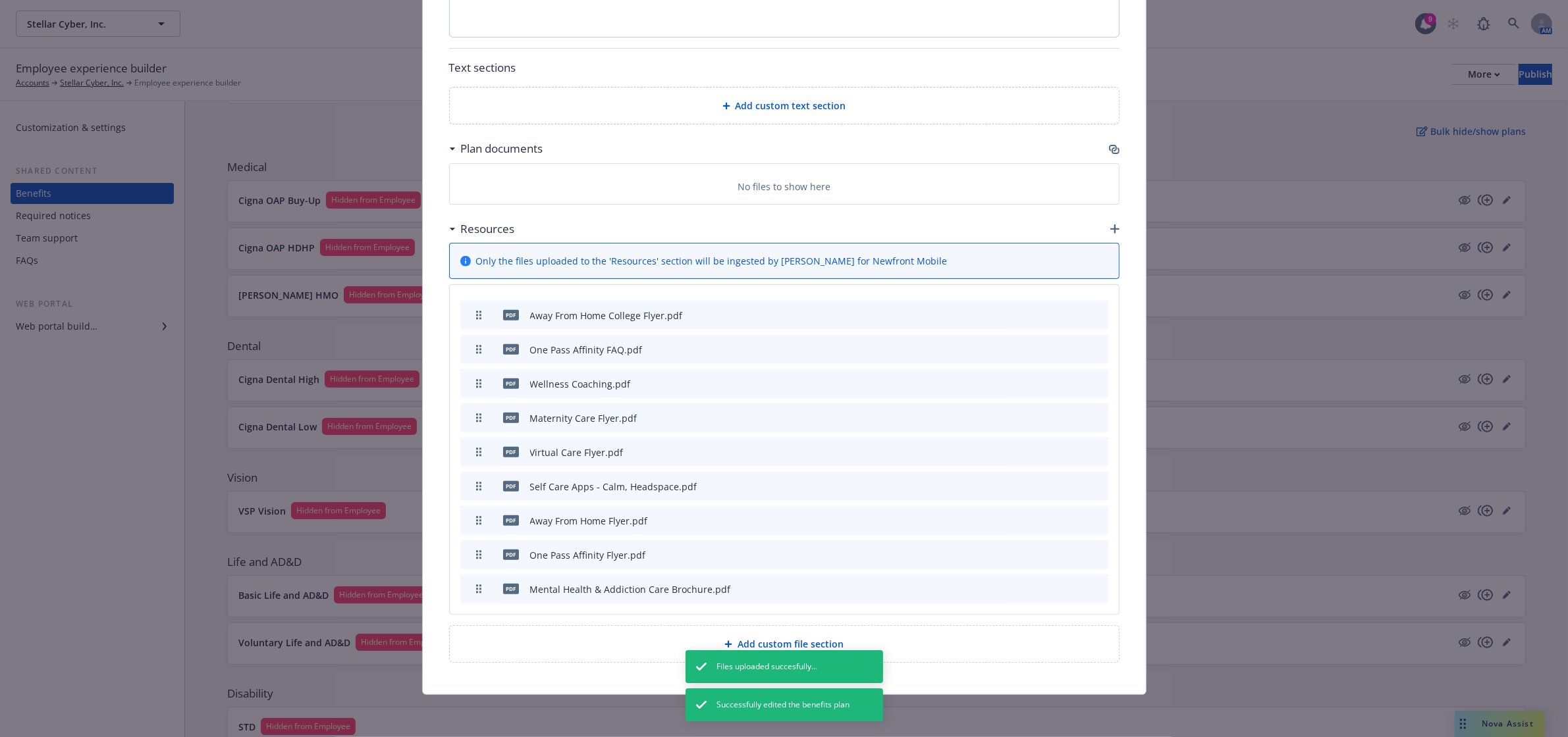
click at [1109, 149] on icon "button" at bounding box center [1114, 149] width 11 height 11
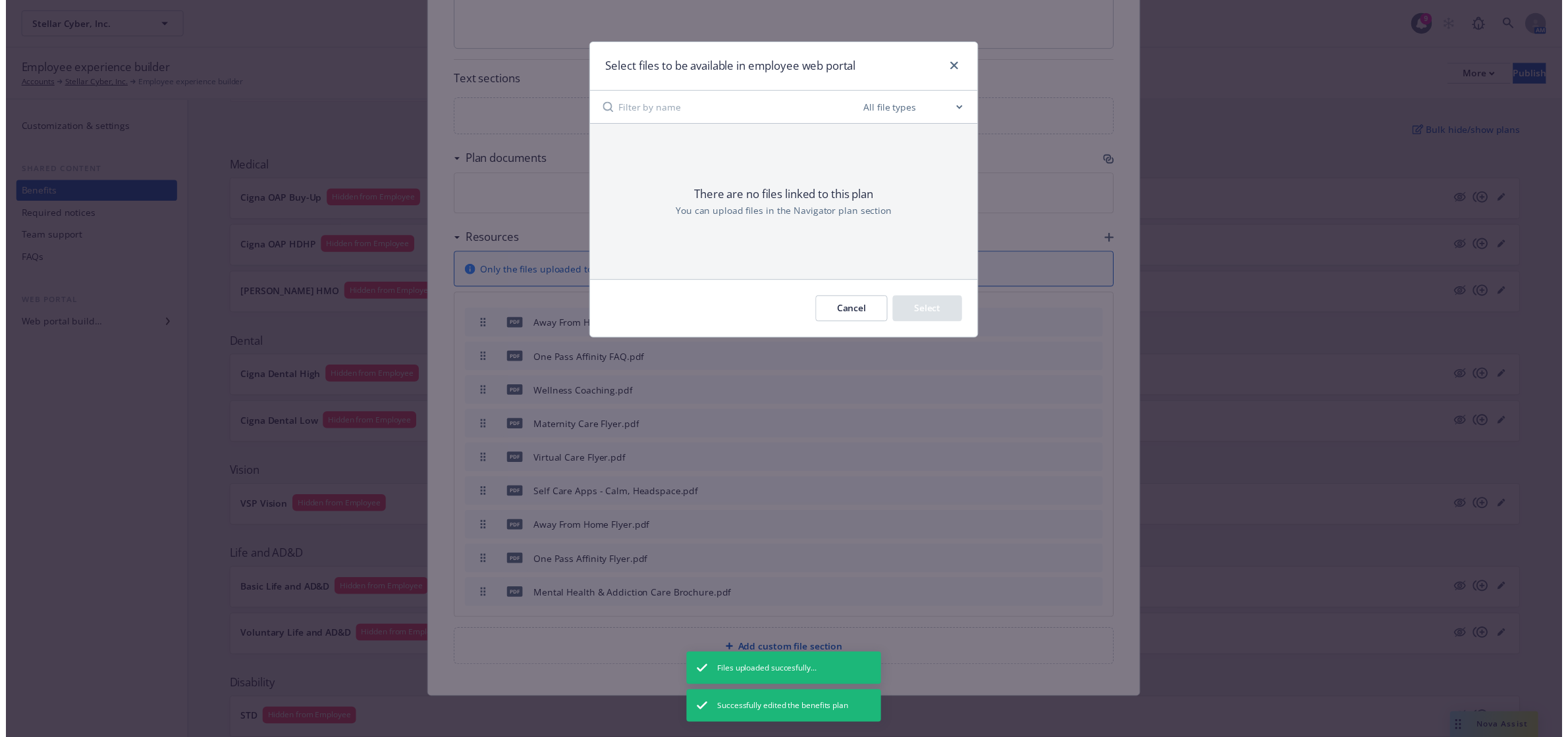
scroll to position [571, 0]
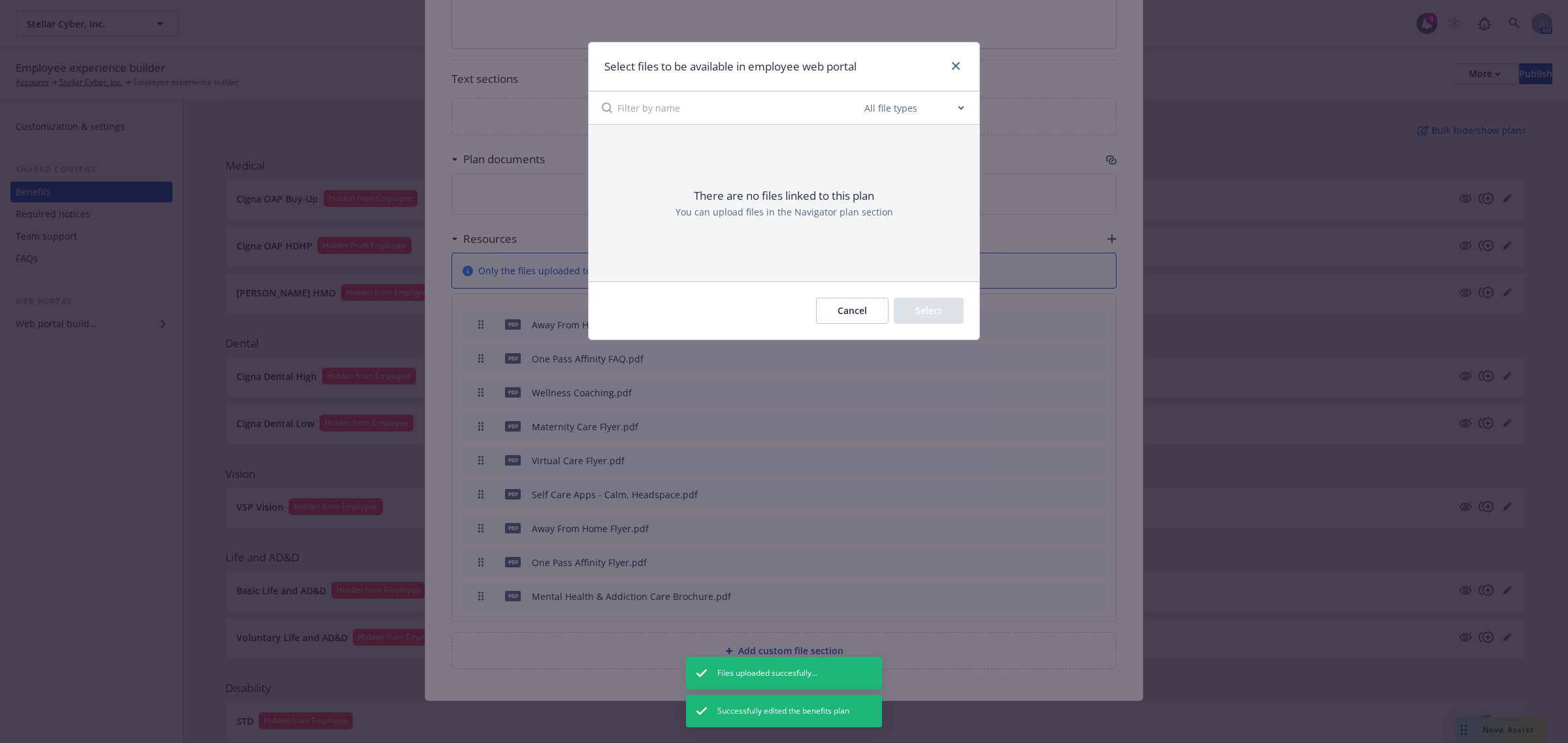
click at [834, 314] on button "Cancel" at bounding box center [852, 311] width 73 height 26
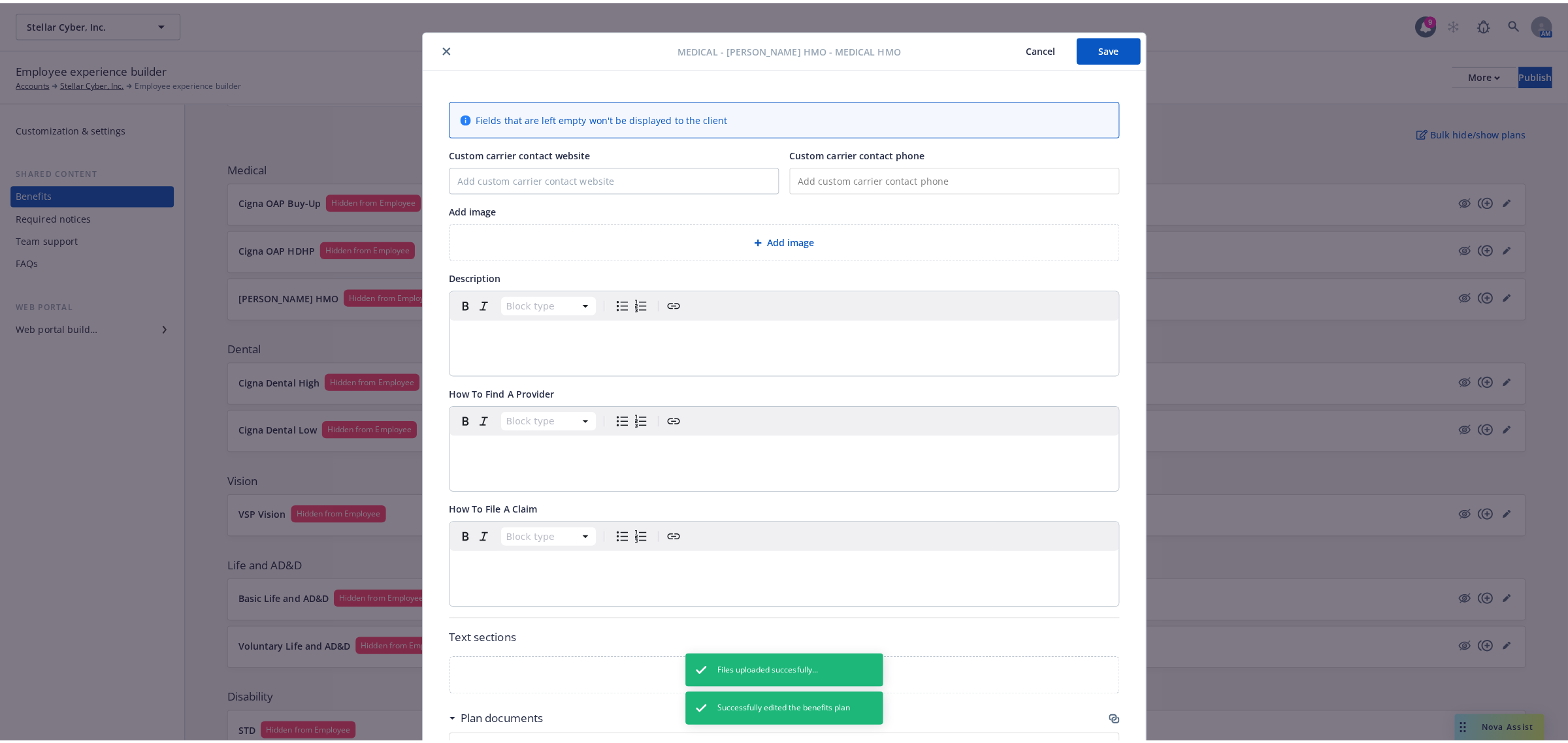
scroll to position [0, 0]
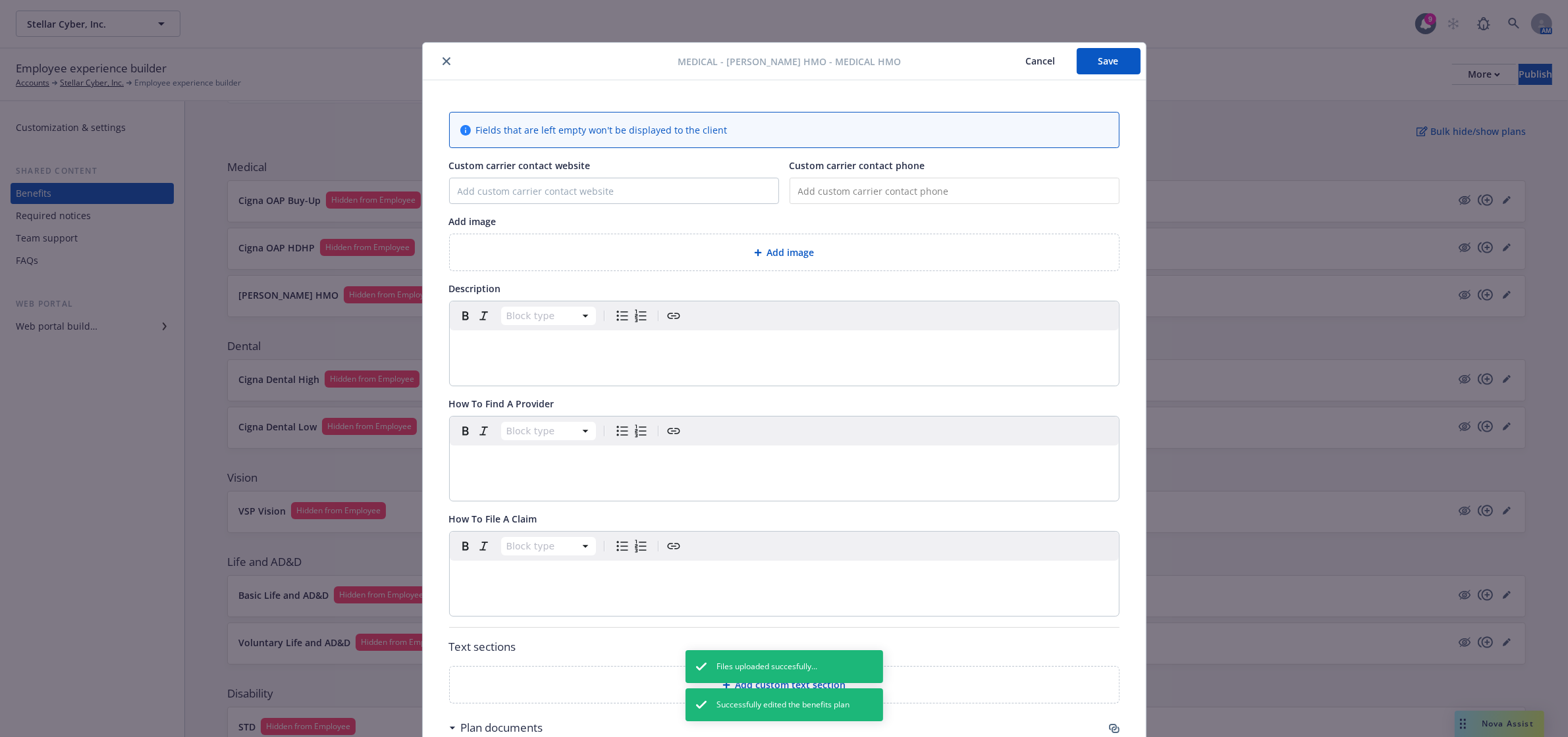
click at [438, 64] on button "close" at bounding box center [446, 61] width 16 height 16
